Goal: Task Accomplishment & Management: Manage account settings

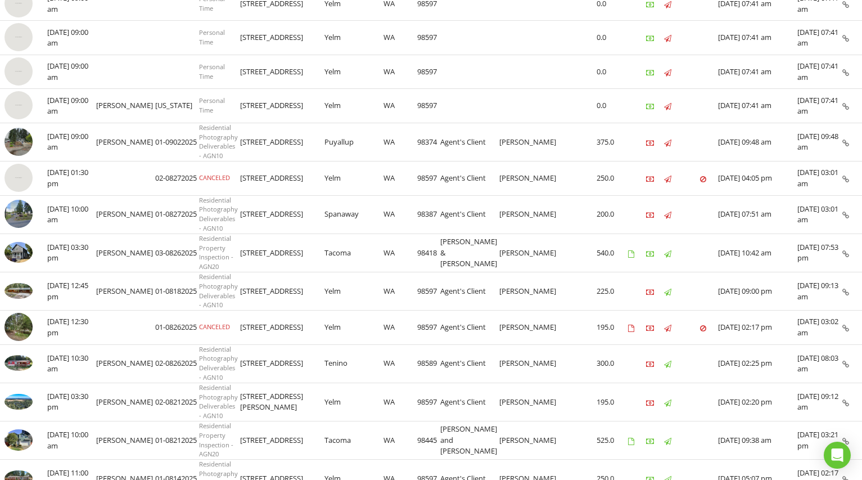
scroll to position [324, 0]
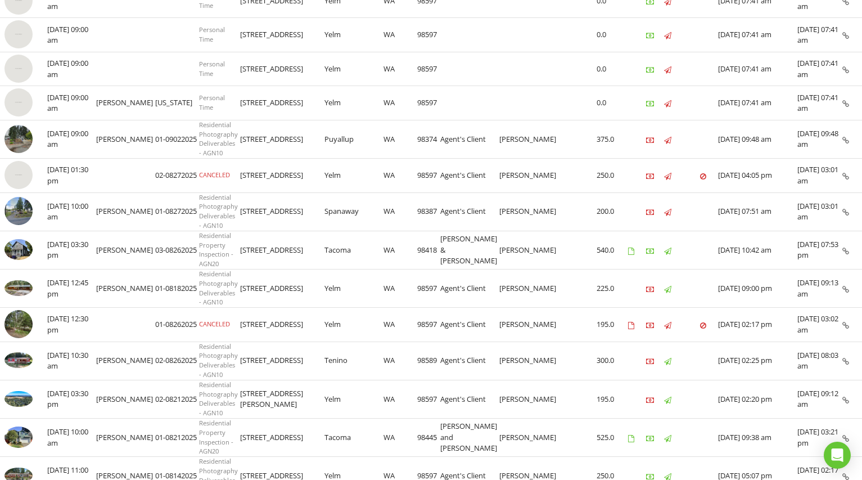
click at [17, 177] on img at bounding box center [18, 175] width 28 height 28
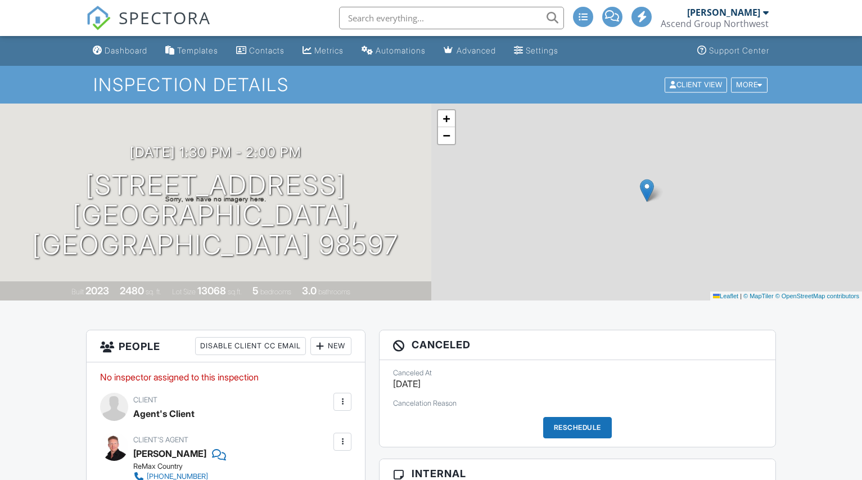
click at [756, 86] on div "More" at bounding box center [749, 84] width 37 height 15
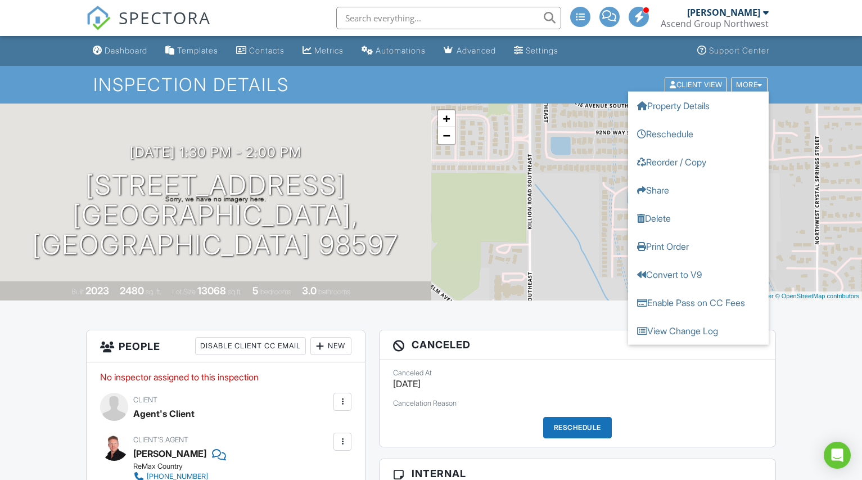
click at [688, 139] on link "Reschedule" at bounding box center [698, 133] width 141 height 28
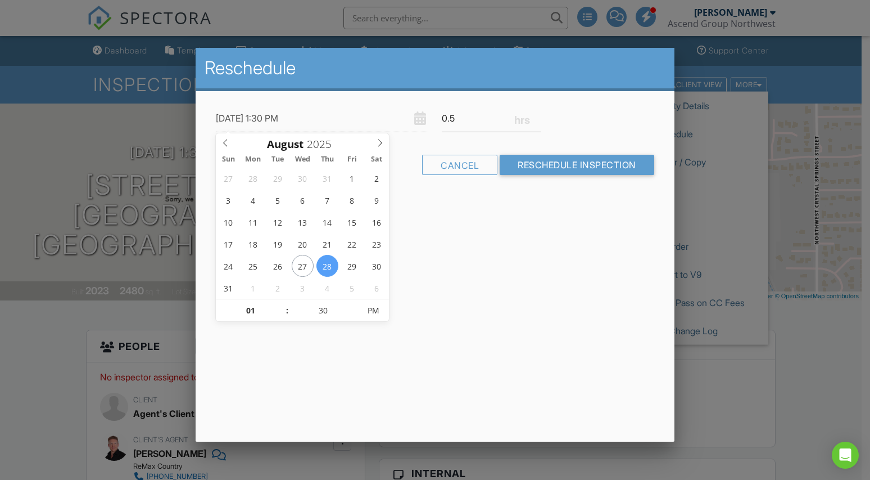
type input "08/28/2025 1:25 PM"
type input "25"
click at [355, 316] on span at bounding box center [354, 315] width 8 height 11
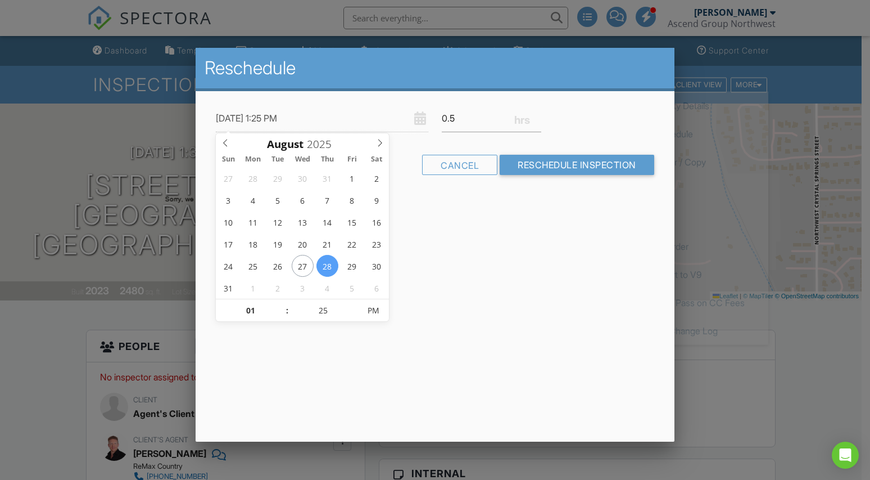
type input "08/28/2025 1:20 PM"
type input "20"
click at [355, 316] on span at bounding box center [354, 315] width 8 height 11
type input "08/28/2025 1:15 PM"
type input "15"
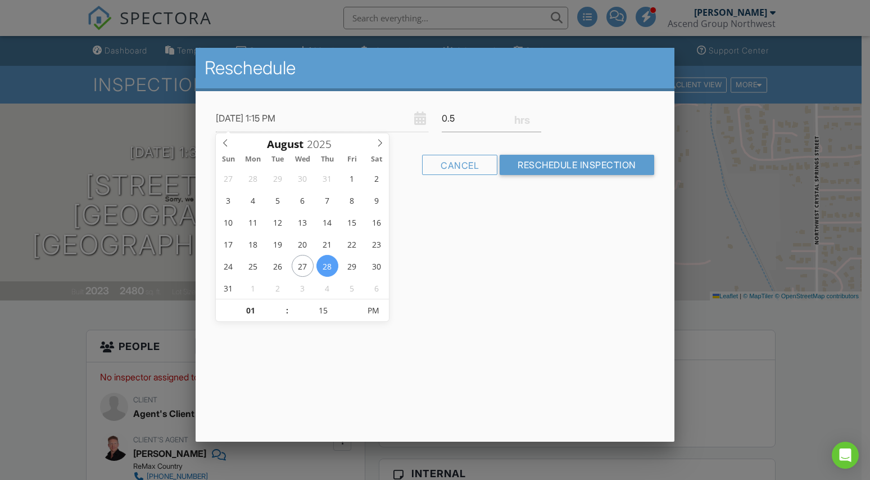
click at [355, 316] on span at bounding box center [354, 315] width 8 height 11
type input "08/28/2025 1:10 PM"
type input "10"
click at [355, 316] on span at bounding box center [354, 315] width 8 height 11
type input "08/28/2025 1:05 PM"
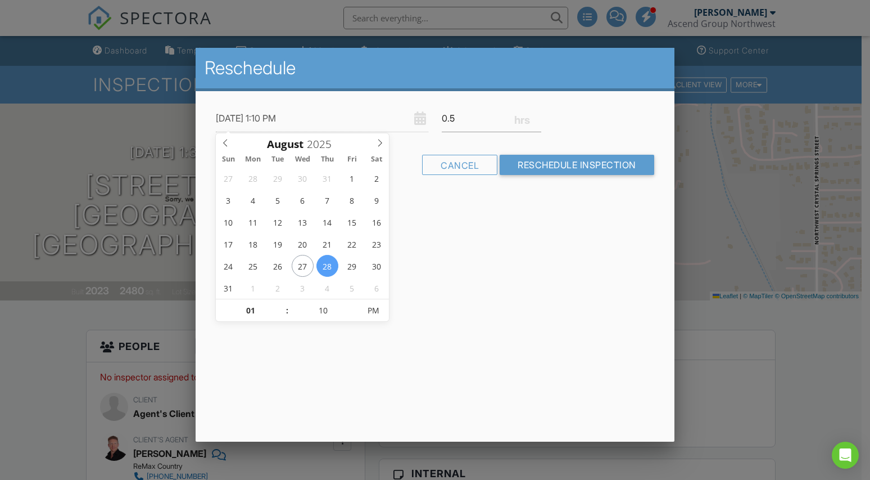
type input "05"
click at [355, 316] on span at bounding box center [354, 315] width 8 height 11
type input "08/28/2025 1:00 PM"
type input "00"
click at [355, 316] on span at bounding box center [354, 315] width 8 height 11
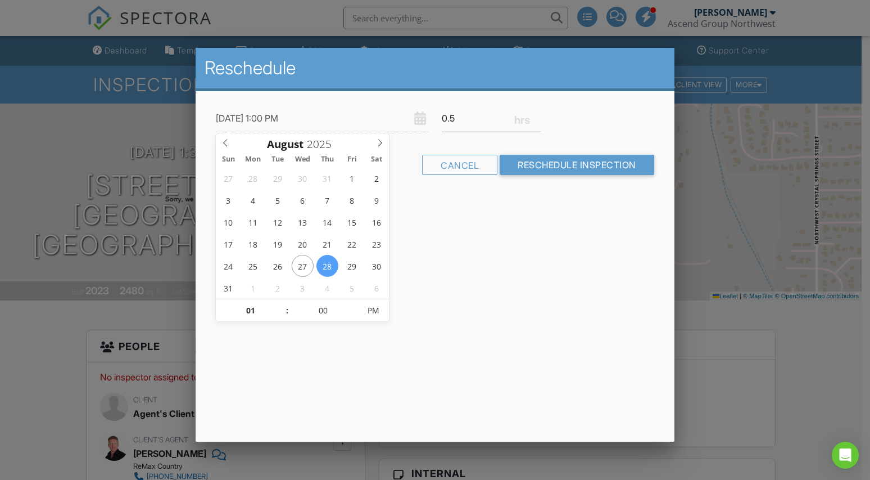
type input "08/28/2025 12:00 PM"
type input "12"
click at [282, 315] on span at bounding box center [281, 315] width 8 height 11
type input "08/28/2025 11:00 AM"
type input "11"
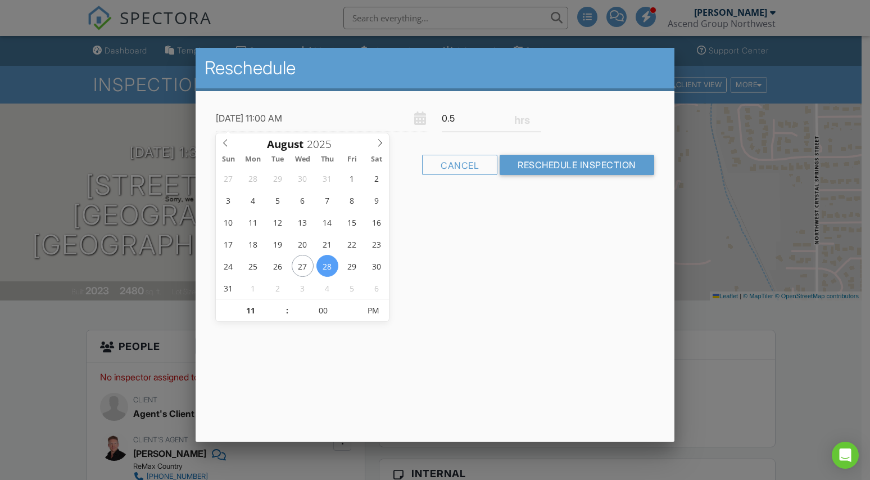
click at [282, 315] on span at bounding box center [281, 315] width 8 height 11
type input "08/28/2025 10:00 AM"
type input "10"
click at [282, 315] on span at bounding box center [281, 315] width 8 height 11
click at [591, 165] on input "Reschedule Inspection" at bounding box center [577, 165] width 155 height 20
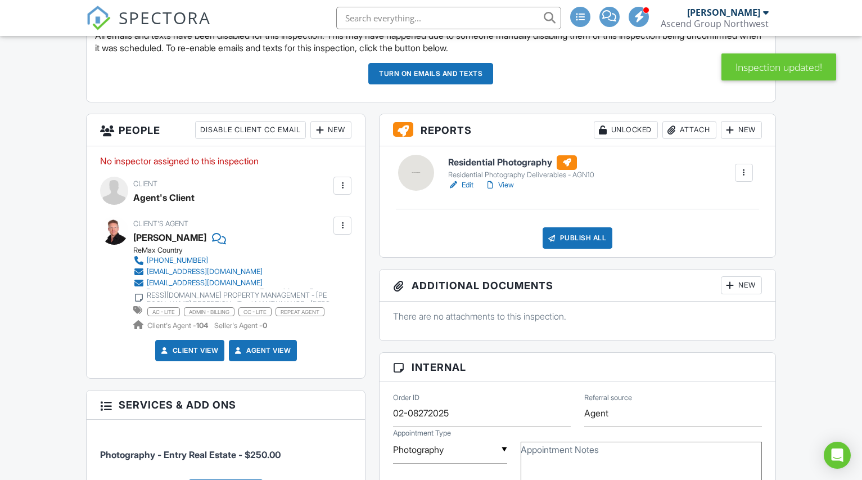
click at [335, 129] on div "New" at bounding box center [330, 130] width 41 height 18
click at [349, 166] on li "Inspector" at bounding box center [371, 164] width 111 height 28
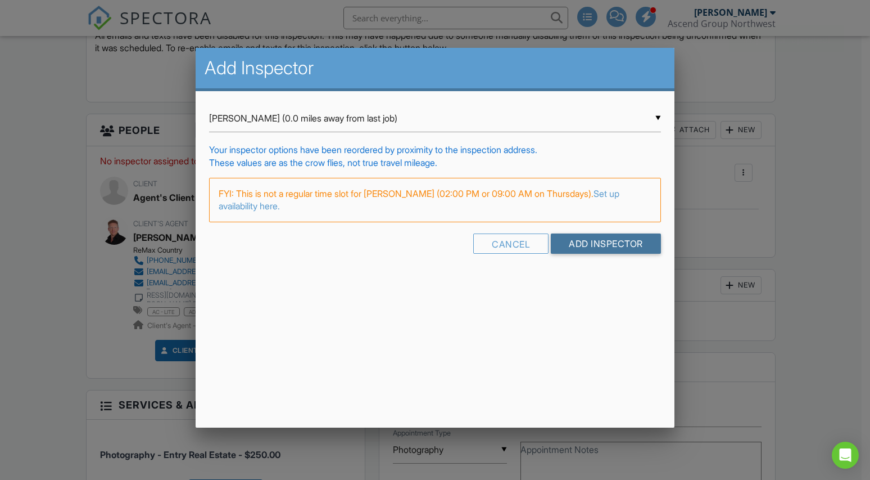
click at [583, 244] on input "Add Inspector" at bounding box center [606, 243] width 110 height 20
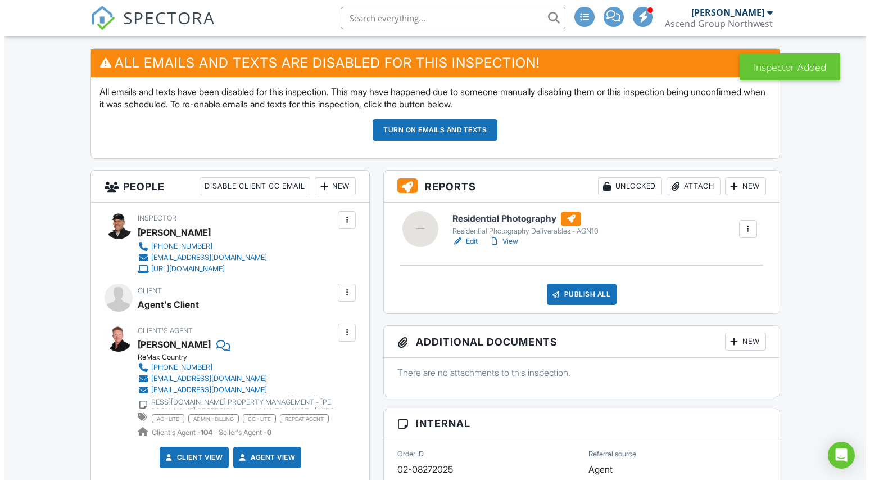
scroll to position [337, 0]
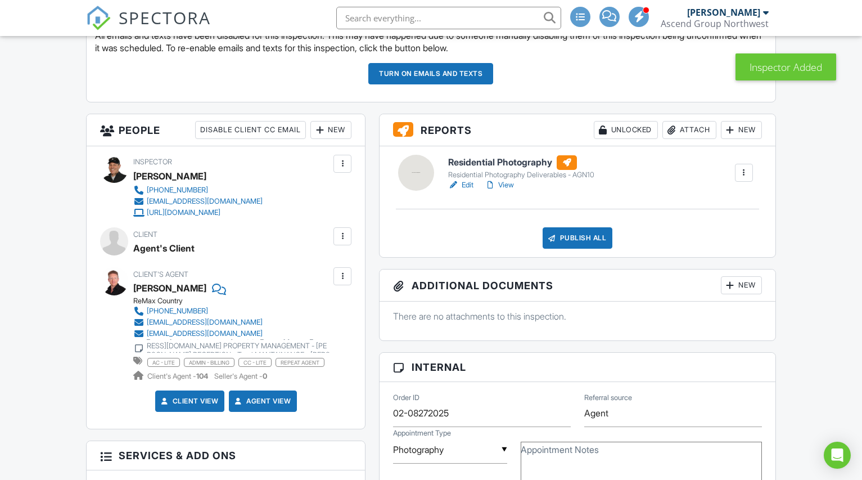
click at [336, 131] on div "New" at bounding box center [330, 130] width 41 height 18
click at [380, 250] on li "Add Another Person" at bounding box center [371, 248] width 111 height 28
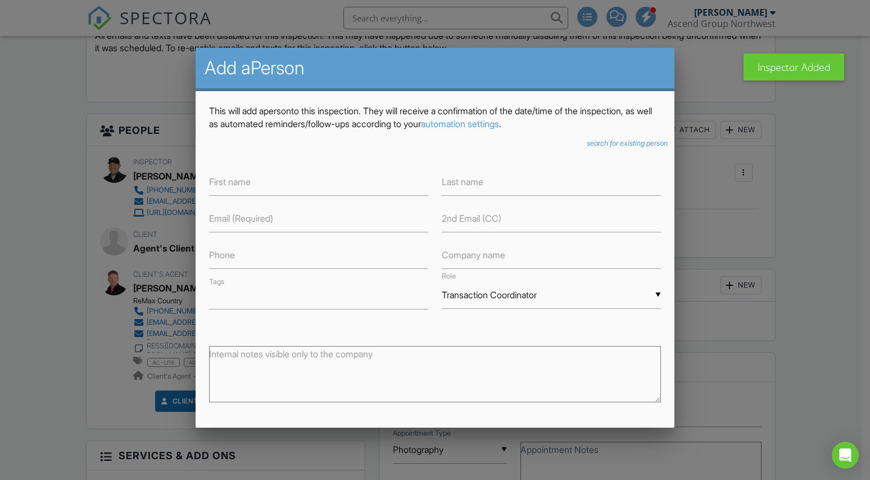
click at [608, 142] on icon "search for existing person" at bounding box center [627, 143] width 81 height 8
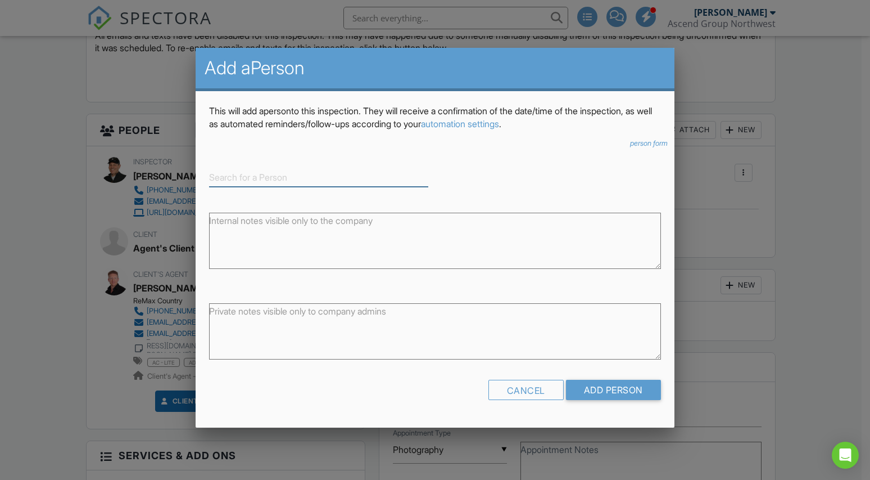
click at [301, 174] on input at bounding box center [318, 177] width 219 height 19
click at [294, 191] on div "ReMAX Country Admin" at bounding box center [319, 195] width 214 height 12
type input "ReMAX Country Admin"
type input "Transaction coordinator"
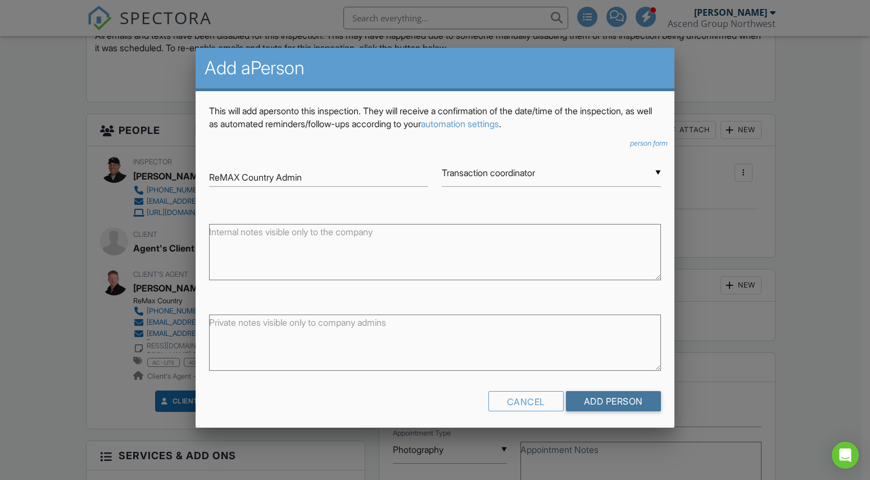
click at [620, 404] on input "Add Person" at bounding box center [613, 401] width 95 height 20
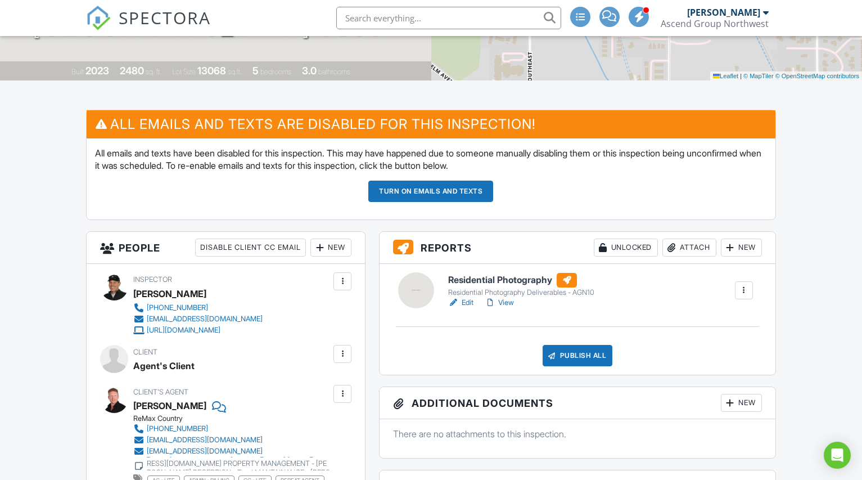
scroll to position [225, 0]
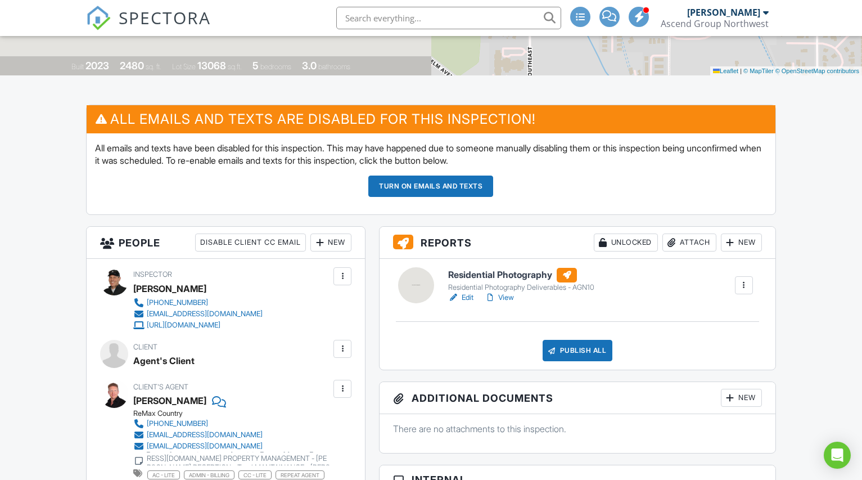
click at [429, 184] on button "Turn on emails and texts" at bounding box center [430, 185] width 125 height 21
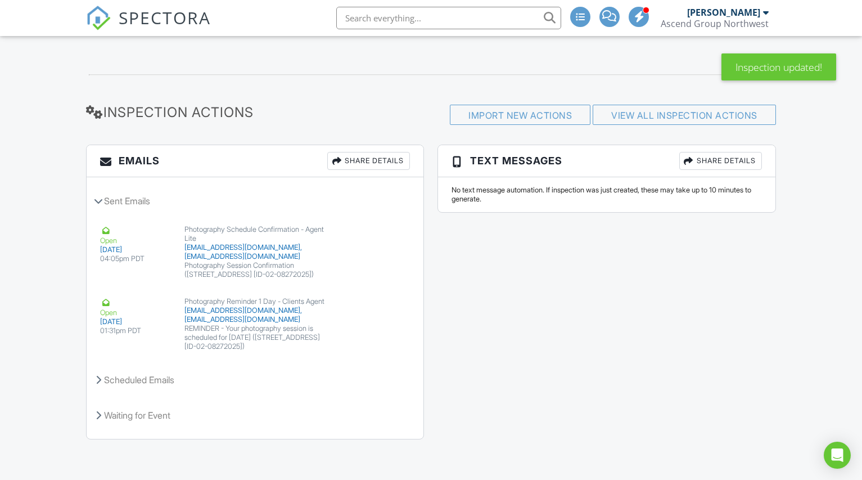
scroll to position [1356, 0]
click at [99, 380] on icon at bounding box center [99, 379] width 6 height 9
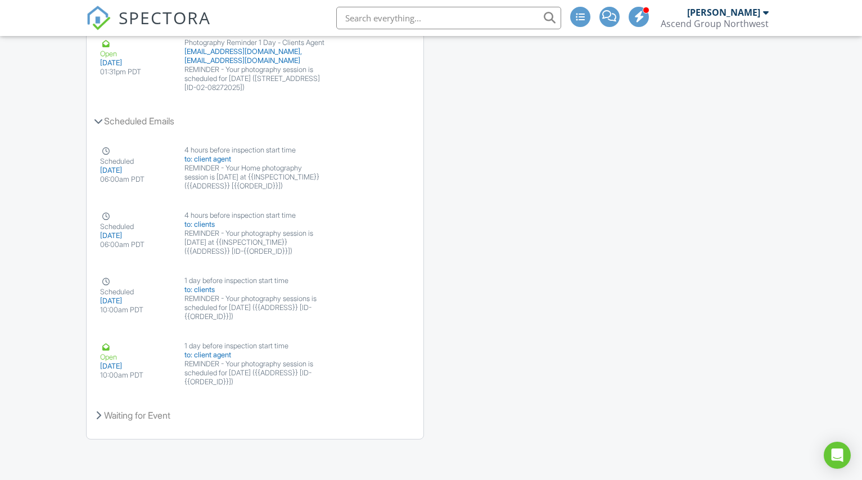
scroll to position [1615, 0]
click at [98, 119] on icon at bounding box center [98, 121] width 9 height 6
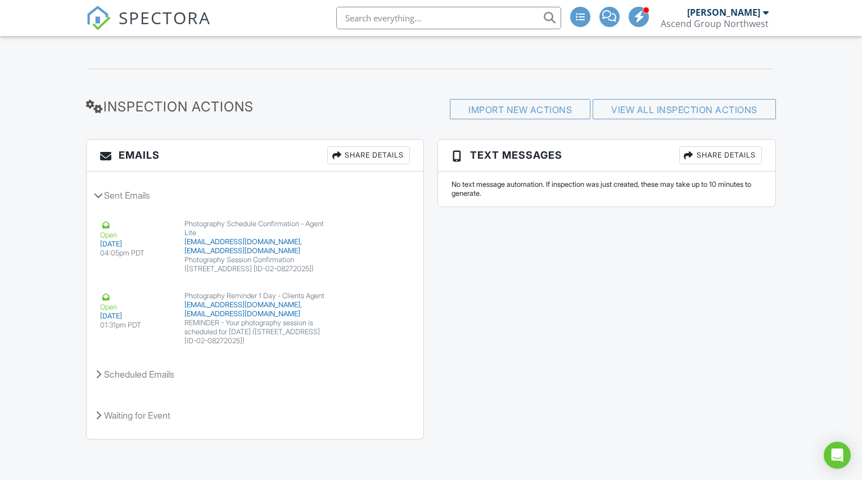
scroll to position [1356, 0]
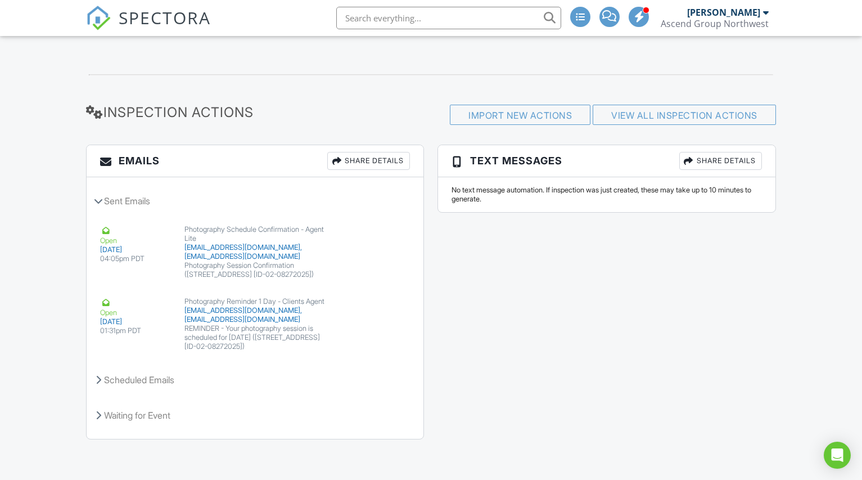
click at [98, 414] on icon at bounding box center [99, 414] width 6 height 9
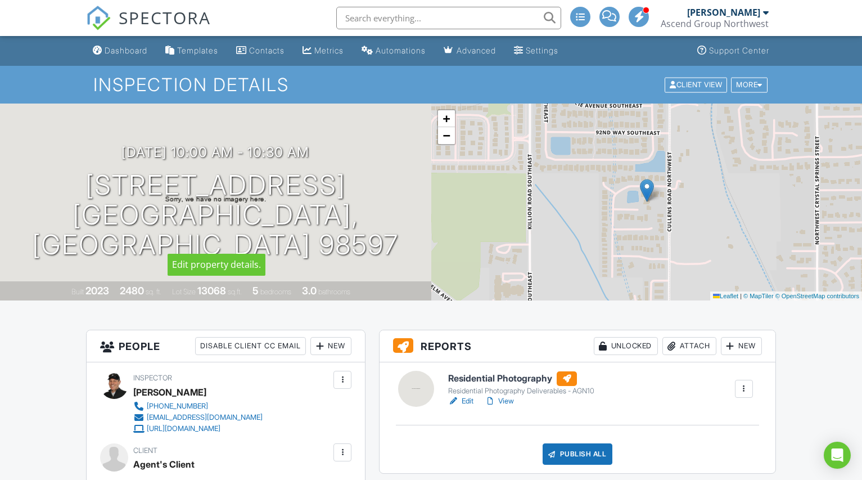
scroll to position [56, 0]
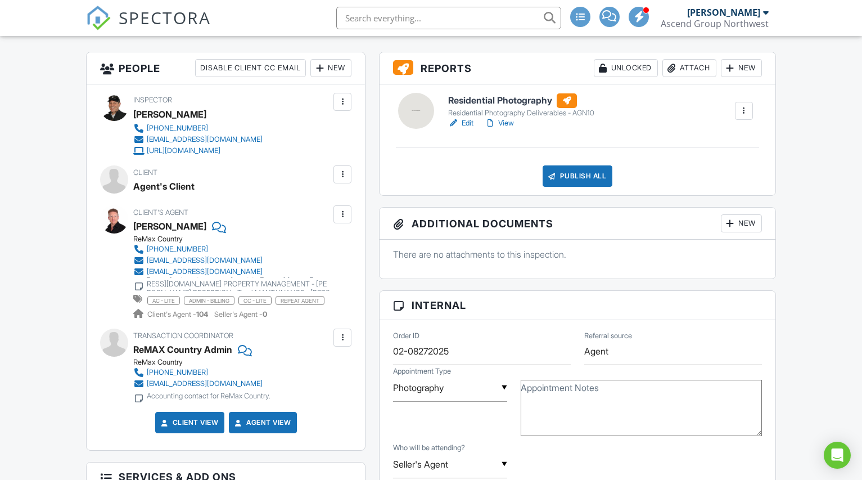
scroll to position [337, 0]
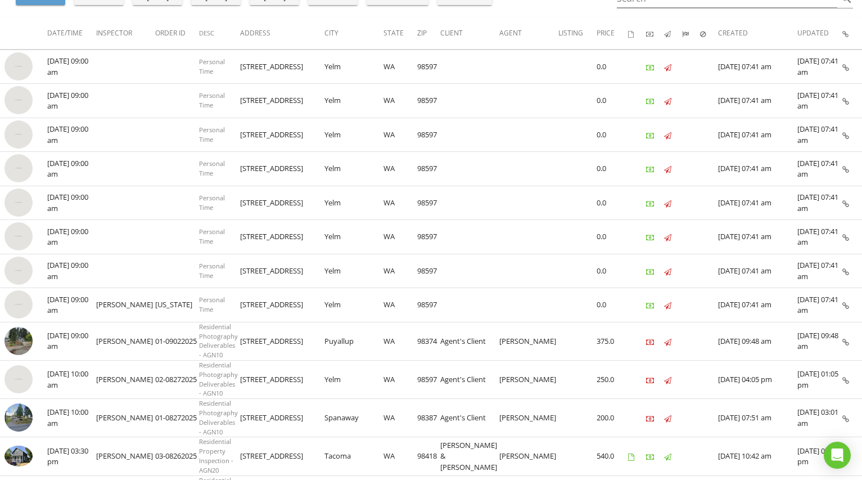
scroll to position [155, 0]
